Goal: Task Accomplishment & Management: Manage account settings

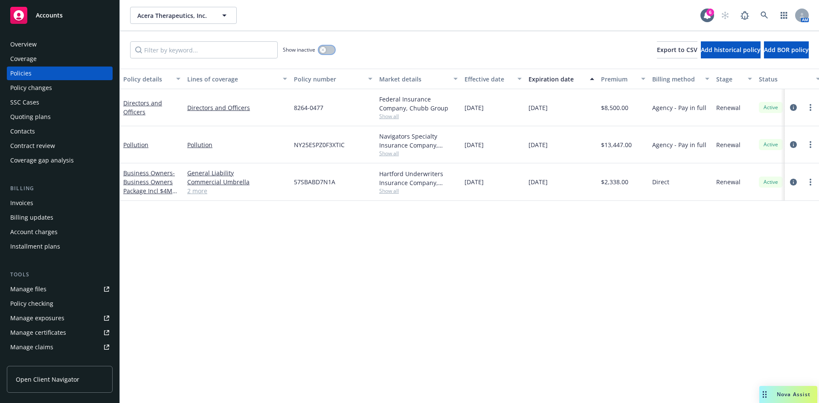
click at [323, 51] on icon "button" at bounding box center [322, 49] width 3 height 3
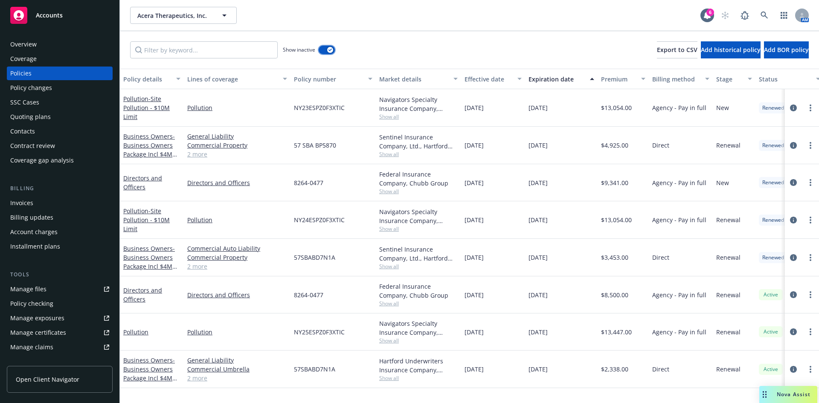
click at [326, 49] on button "button" at bounding box center [327, 50] width 16 height 9
